Goal: Transaction & Acquisition: Purchase product/service

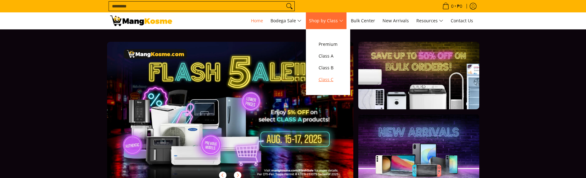
click at [335, 78] on span "Class C" at bounding box center [328, 80] width 19 height 8
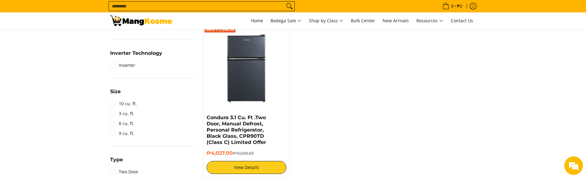
scroll to position [279, 0]
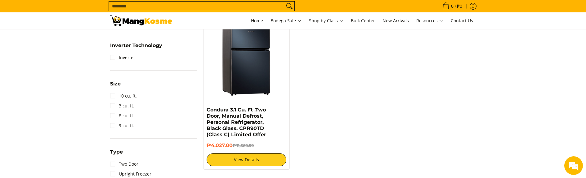
click at [243, 80] on img at bounding box center [247, 61] width 80 height 80
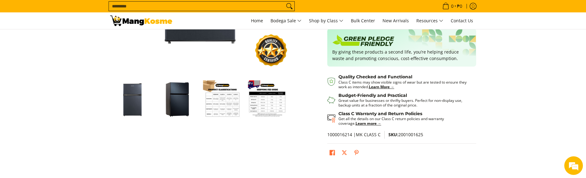
scroll to position [155, 0]
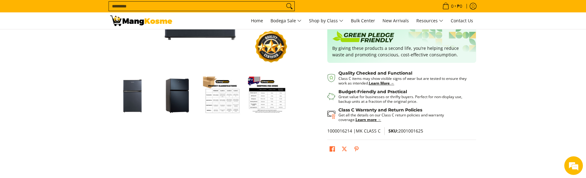
click at [226, 103] on img "Condura 3.1 Cu. Ft .Two Door, Manual Defrost, Personal Refrigerator, Black Glas…" at bounding box center [222, 96] width 39 height 39
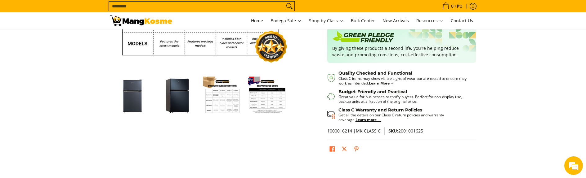
scroll to position [31, 0]
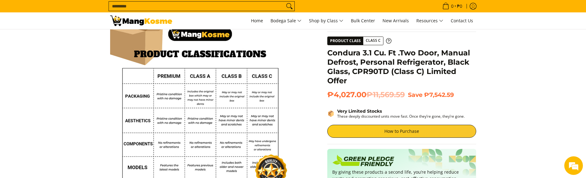
click at [296, 92] on div "Skip to Main Content Enable zoom Disable zoom Enable zoom Disable zoom Home Cla…" at bounding box center [293, 149] width 372 height 277
